Goal: Navigation & Orientation: Find specific page/section

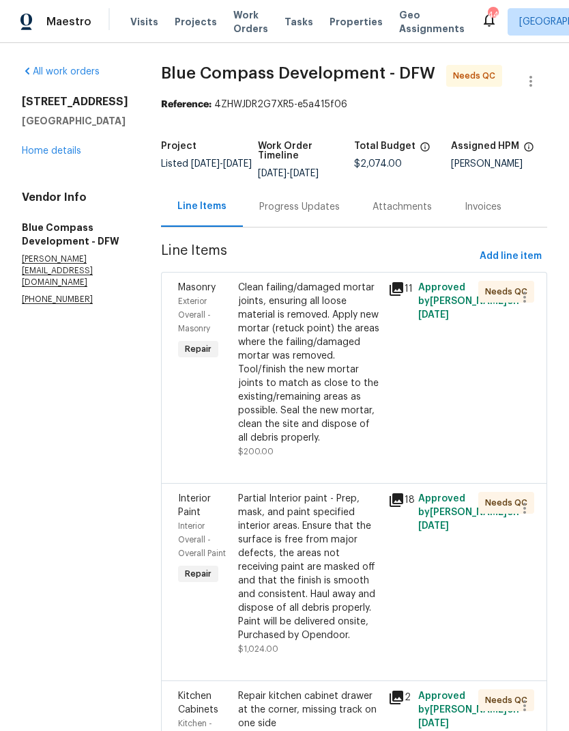
click at [63, 152] on link "Home details" at bounding box center [51, 151] width 59 height 10
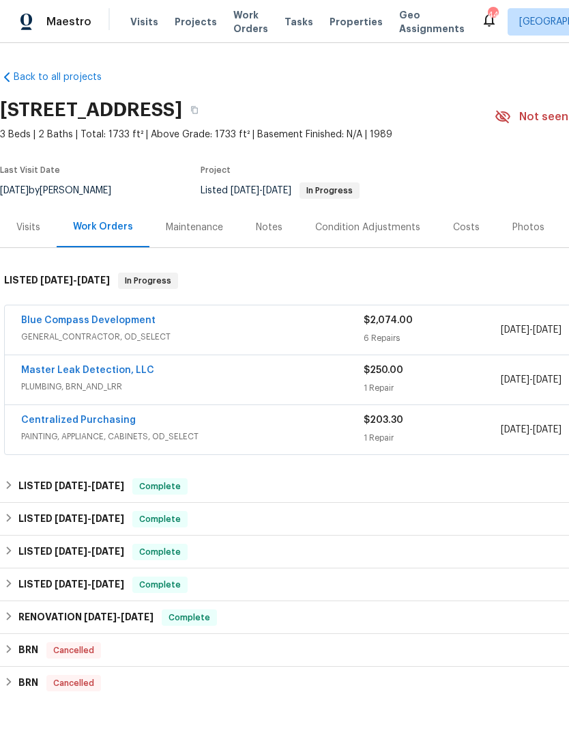
click at [56, 368] on link "Master Leak Detection, LLC" at bounding box center [87, 370] width 133 height 10
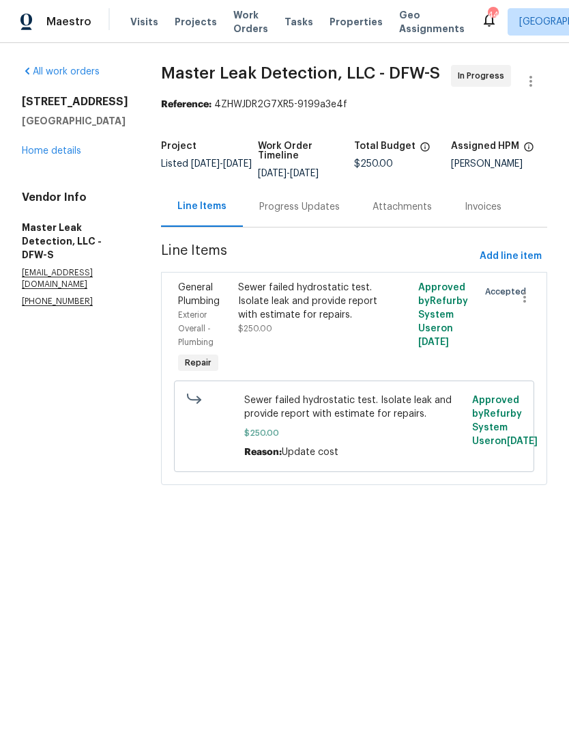
click at [311, 209] on div "Progress Updates" at bounding box center [299, 207] width 81 height 14
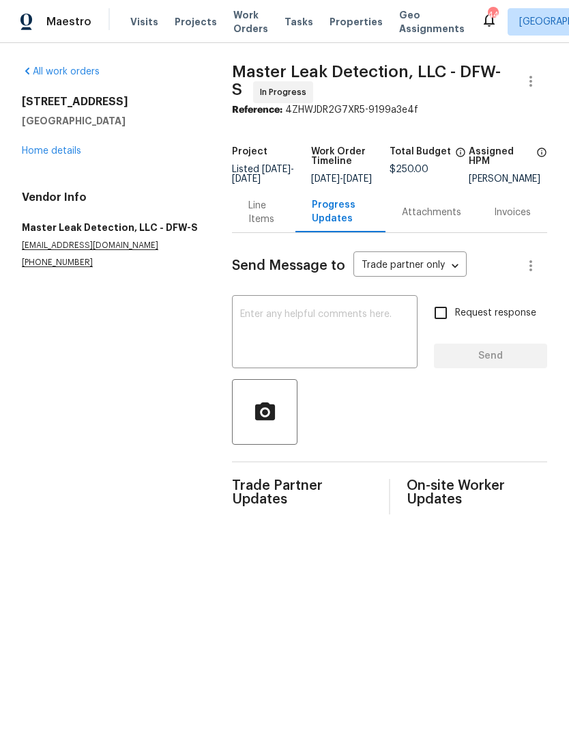
click at [47, 146] on link "Home details" at bounding box center [51, 151] width 59 height 10
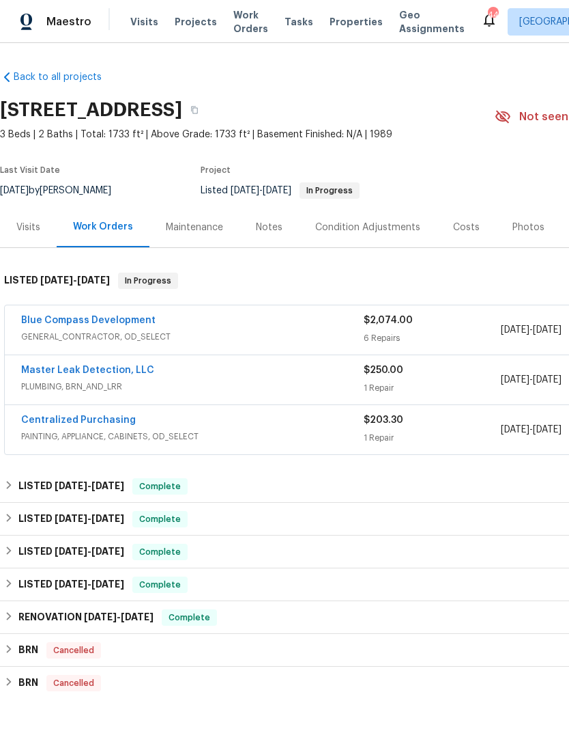
scroll to position [0, -1]
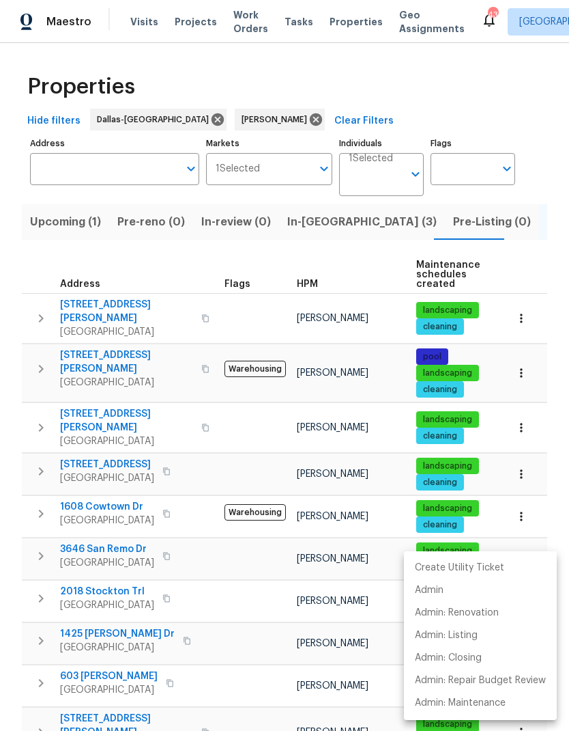
scroll to position [274, 0]
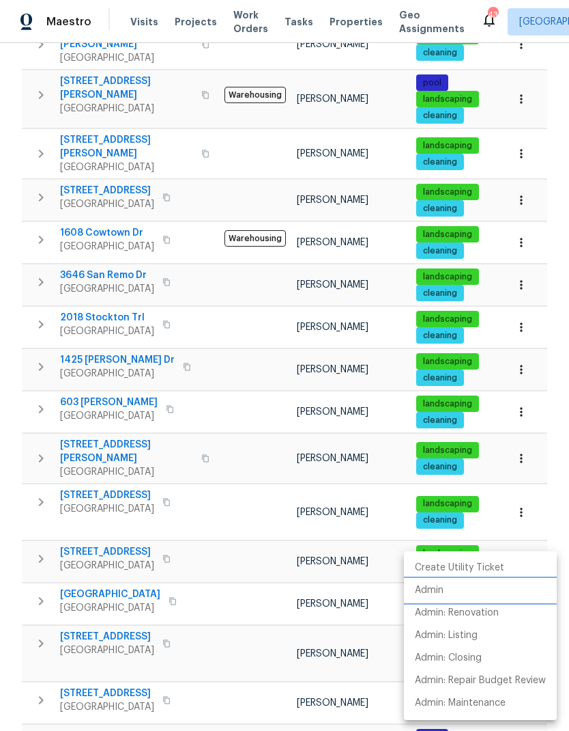
click at [444, 597] on li "Admin" at bounding box center [480, 590] width 153 height 23
click at [300, 550] on div at bounding box center [284, 365] width 569 height 731
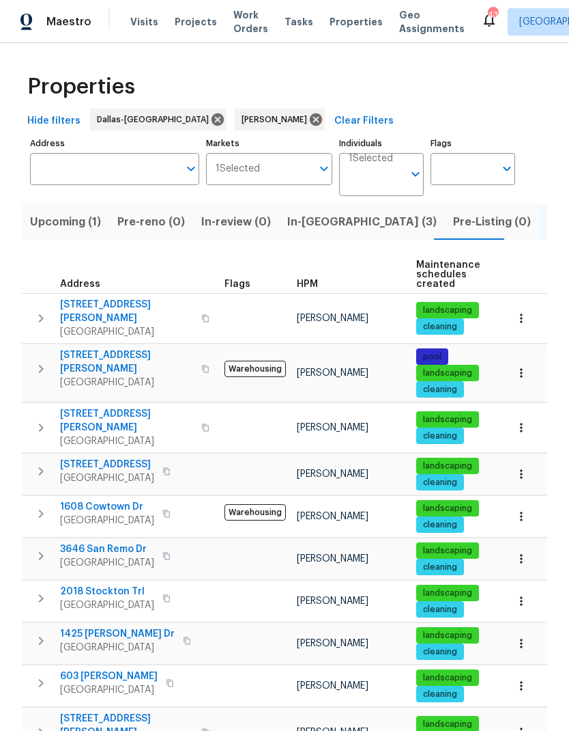
scroll to position [0, 0]
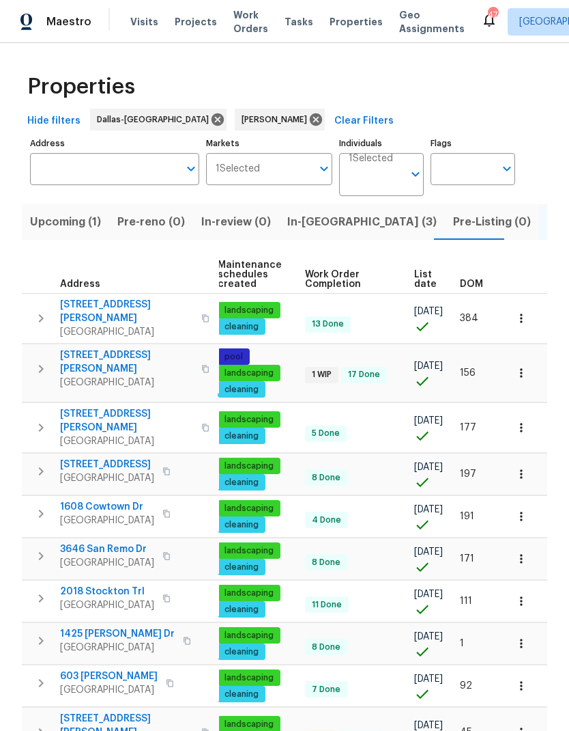
click at [303, 212] on span "In-[GEOGRAPHIC_DATA] (3)" at bounding box center [362, 221] width 150 height 19
